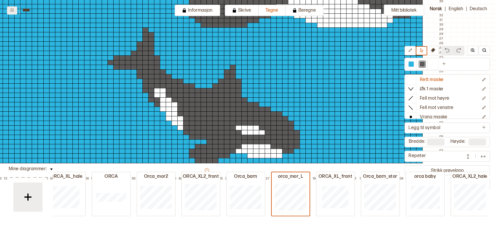
click at [12, 11] on icon at bounding box center [12, 10] width 4 height 3
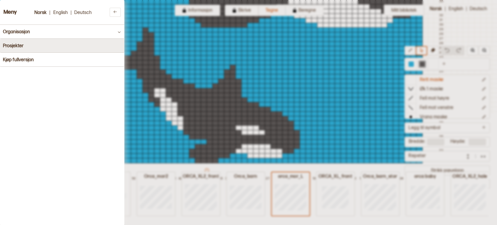
click at [74, 45] on button "Prosjekter" at bounding box center [62, 46] width 124 height 14
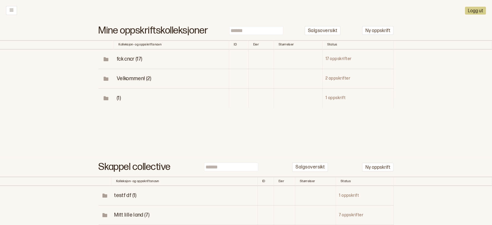
click at [192, 63] on td "fck cncr (17)" at bounding box center [171, 60] width 115 height 20
click at [133, 58] on span "fck cncr (17)" at bounding box center [130, 59] width 26 height 6
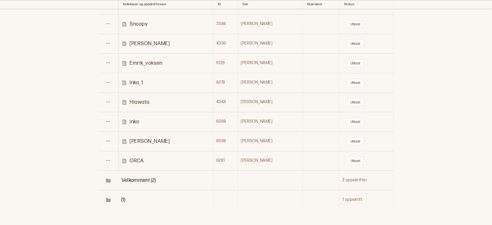
scroll to position [248, 0]
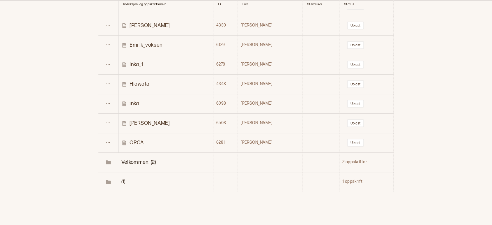
click at [135, 126] on td "[PERSON_NAME]" at bounding box center [166, 123] width 95 height 20
click at [140, 123] on p "[PERSON_NAME]" at bounding box center [150, 123] width 40 height 7
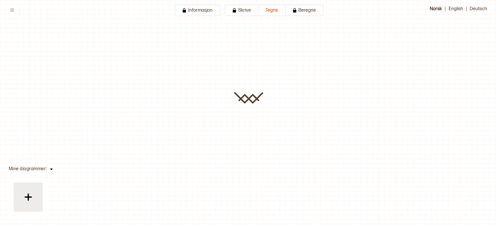
type input "*********"
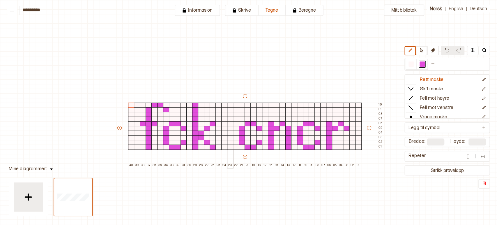
scroll to position [21, 92]
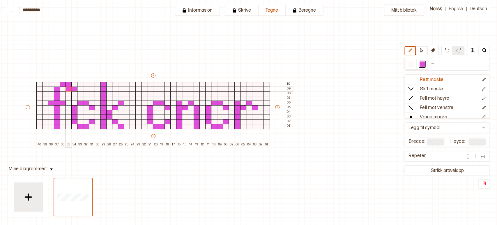
click at [67, 88] on div at bounding box center [69, 88] width 6 height 5
click at [415, 62] on div at bounding box center [411, 64] width 11 height 11
click at [75, 89] on div at bounding box center [74, 88] width 6 height 5
click at [68, 83] on div at bounding box center [69, 84] width 6 height 5
